Goal: Information Seeking & Learning: Learn about a topic

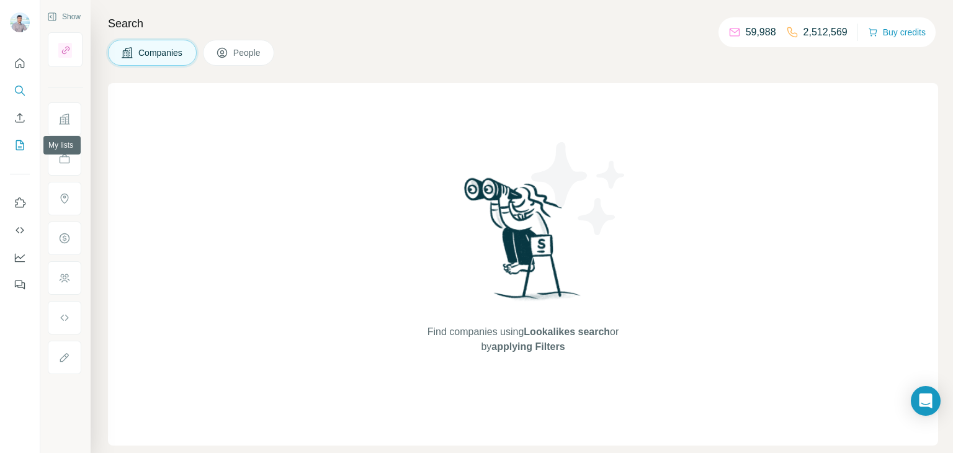
click at [25, 150] on icon "My lists" at bounding box center [20, 145] width 12 height 12
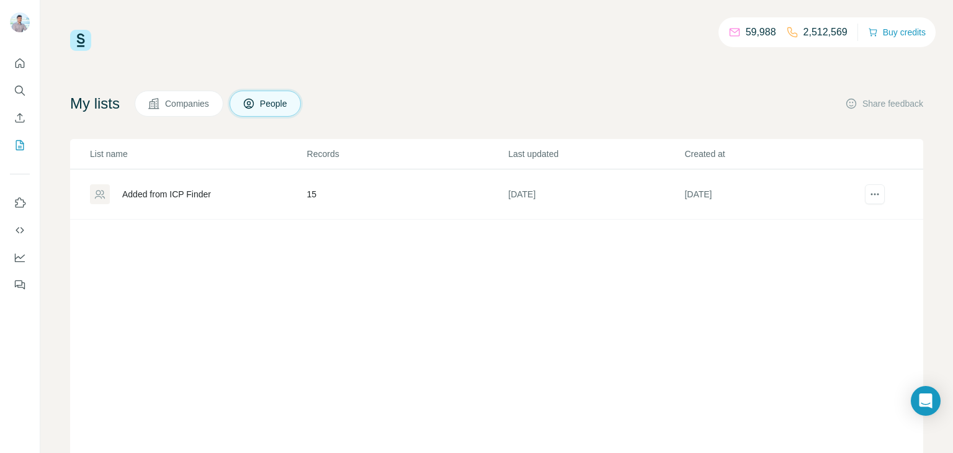
click at [181, 109] on span "Companies" at bounding box center [187, 103] width 45 height 12
click at [192, 102] on span "Companies" at bounding box center [187, 103] width 45 height 12
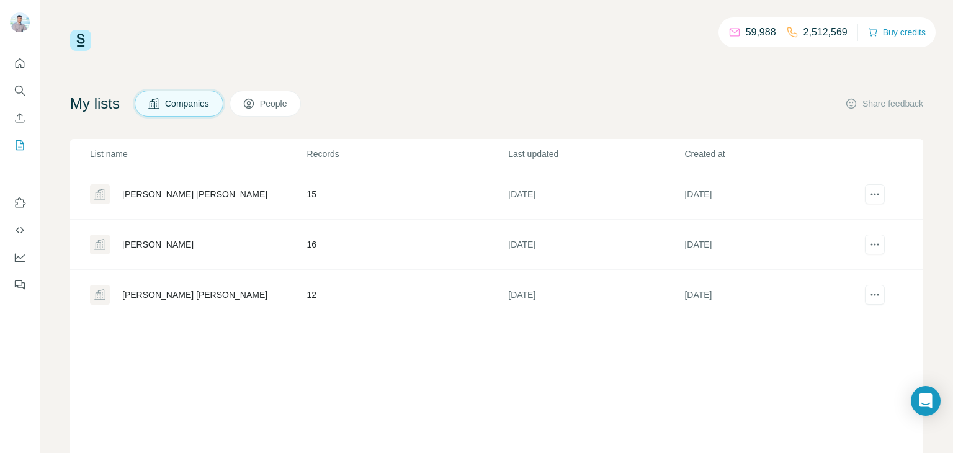
click at [141, 246] on div "Brins BoB" at bounding box center [157, 244] width 71 height 12
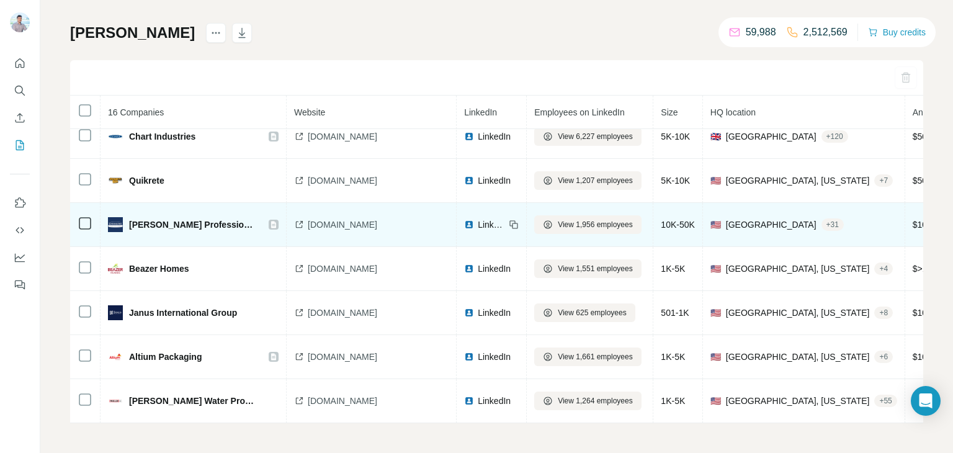
scroll to position [402, 0]
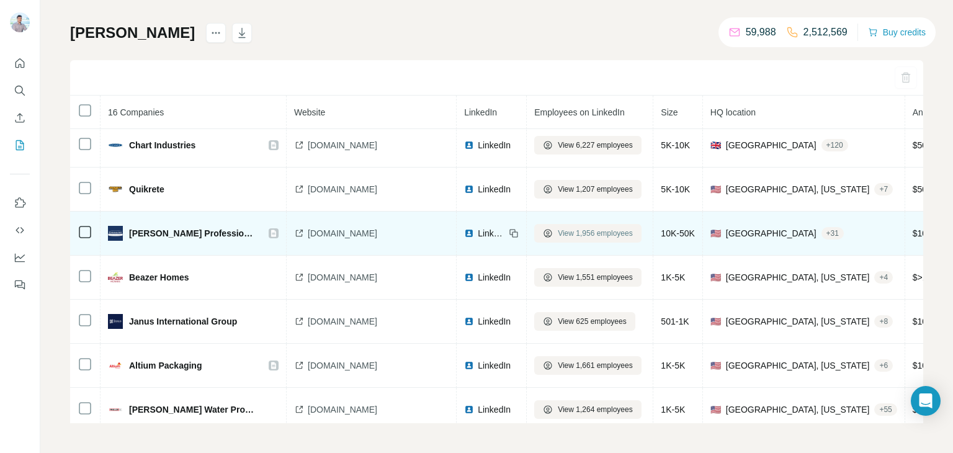
click at [559, 237] on span "View 1,956 employees" at bounding box center [595, 233] width 75 height 11
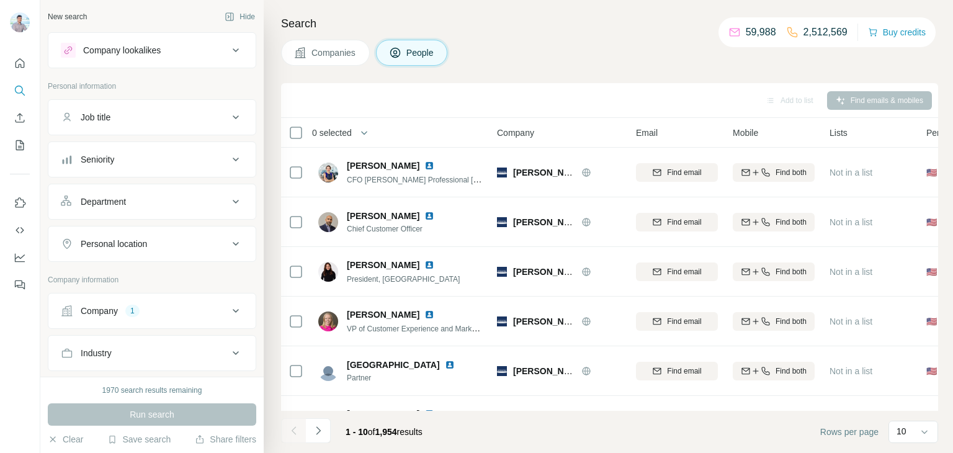
click at [206, 239] on div "Personal location" at bounding box center [145, 244] width 168 height 12
click at [145, 272] on input "text" at bounding box center [152, 275] width 182 height 22
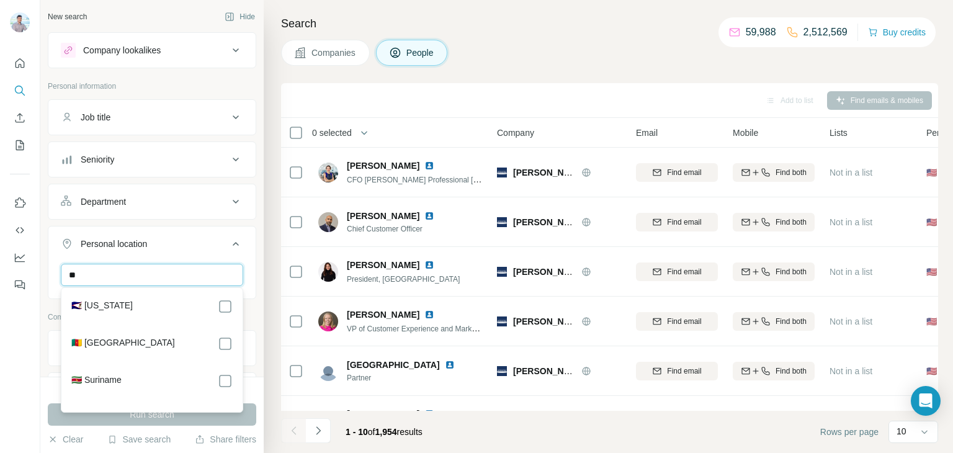
type input "*"
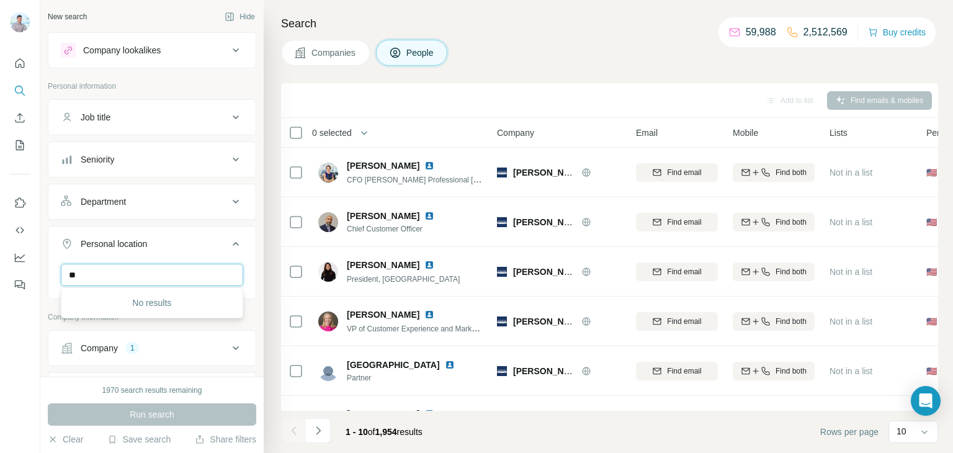
type input "*"
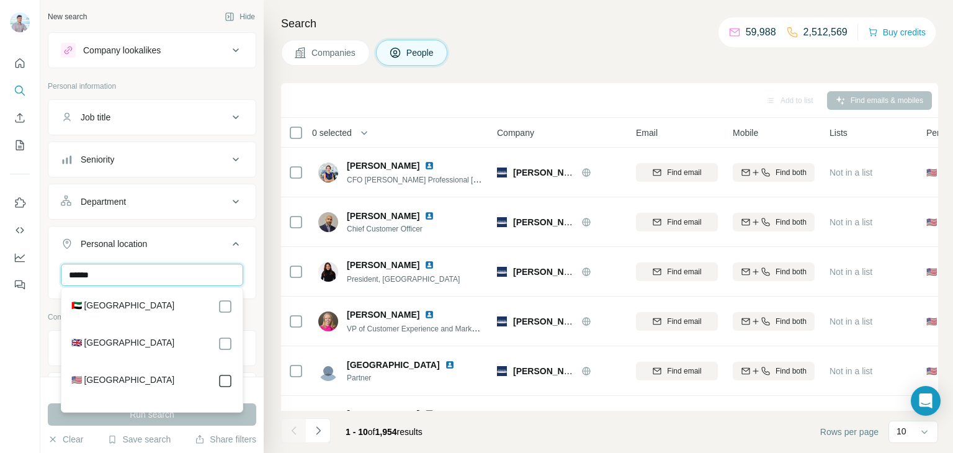
type input "******"
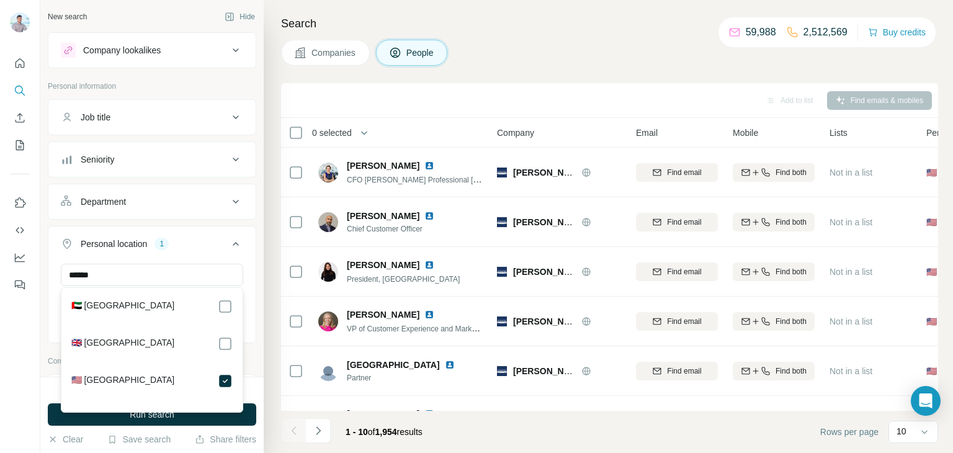
click at [215, 252] on button "Personal location 1" at bounding box center [151, 246] width 207 height 35
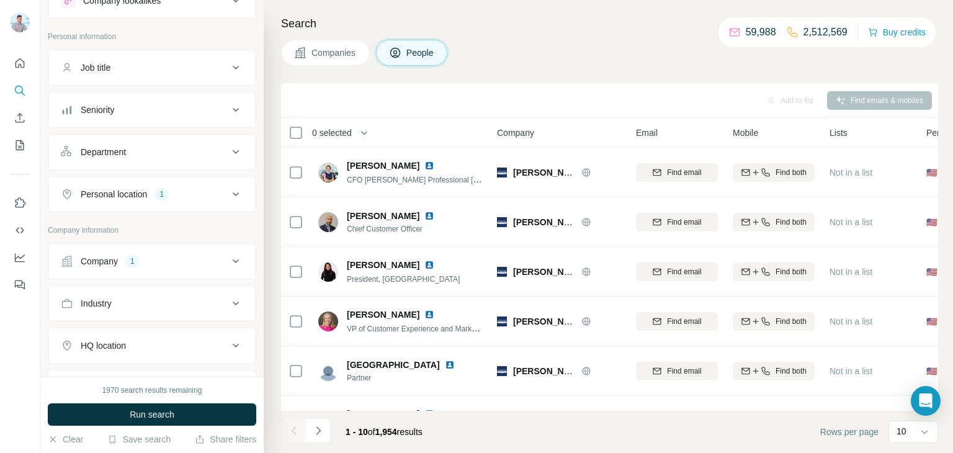
scroll to position [156, 0]
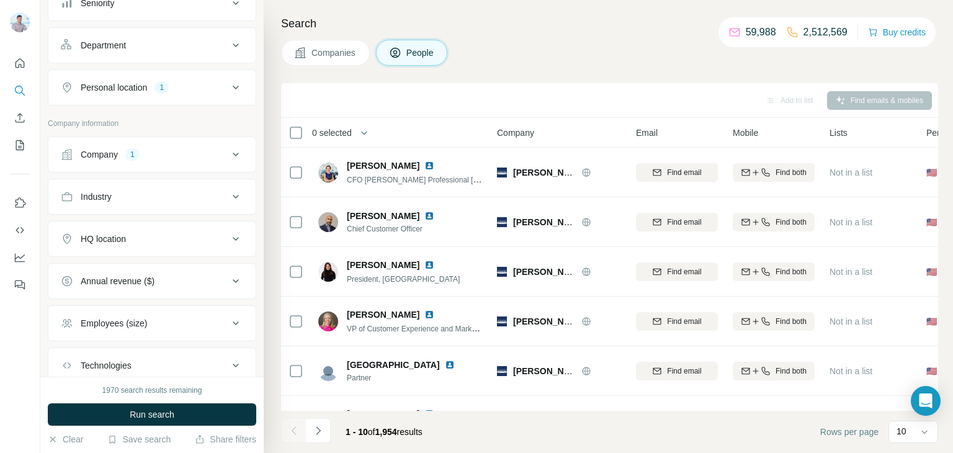
click at [231, 234] on icon at bounding box center [235, 238] width 15 height 15
click at [133, 274] on input "text" at bounding box center [152, 270] width 182 height 22
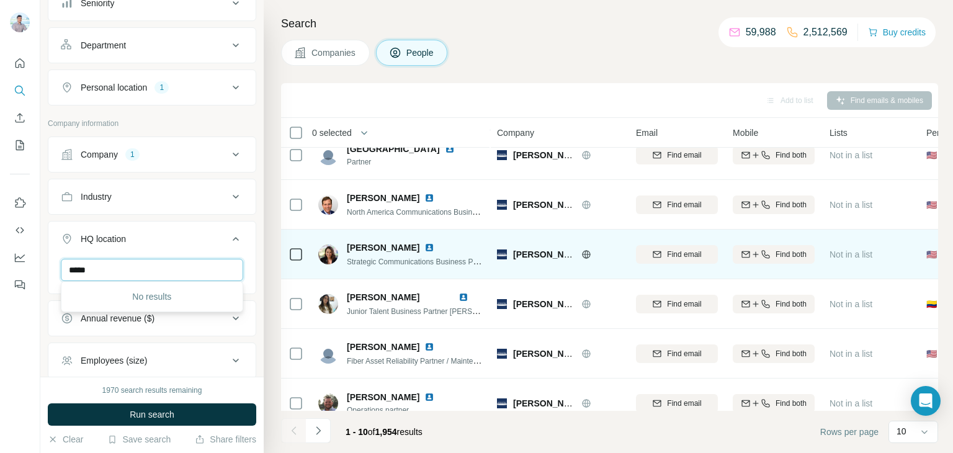
scroll to position [233, 0]
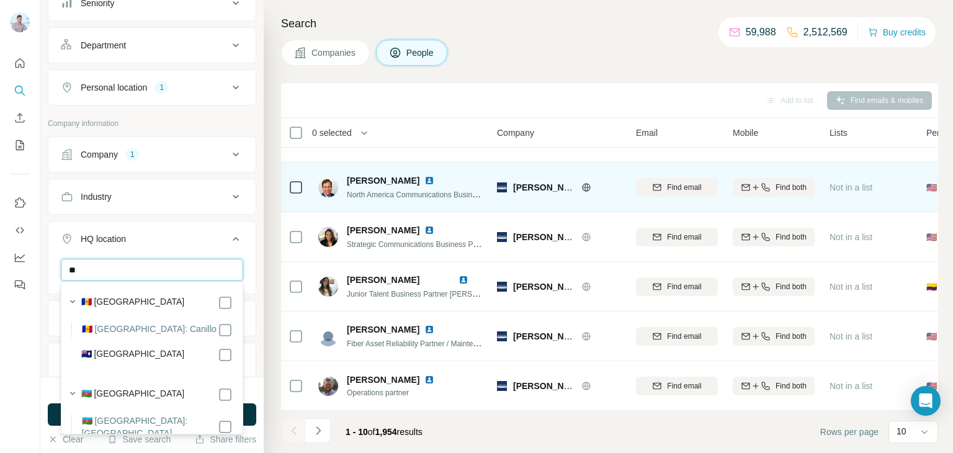
type input "*"
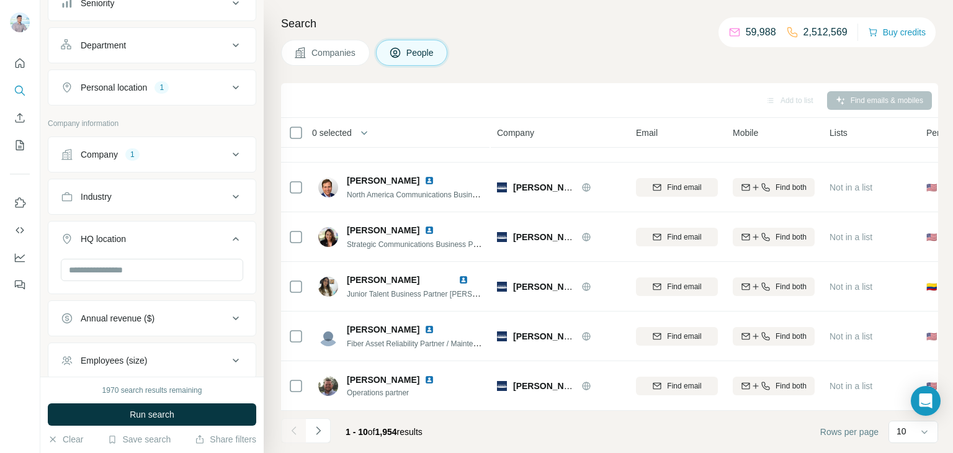
click at [484, 76] on div "Search Companies People Add to list Find emails & mobiles 0 selected People Com…" at bounding box center [609, 226] width 690 height 453
